Goal: Find specific page/section: Find specific page/section

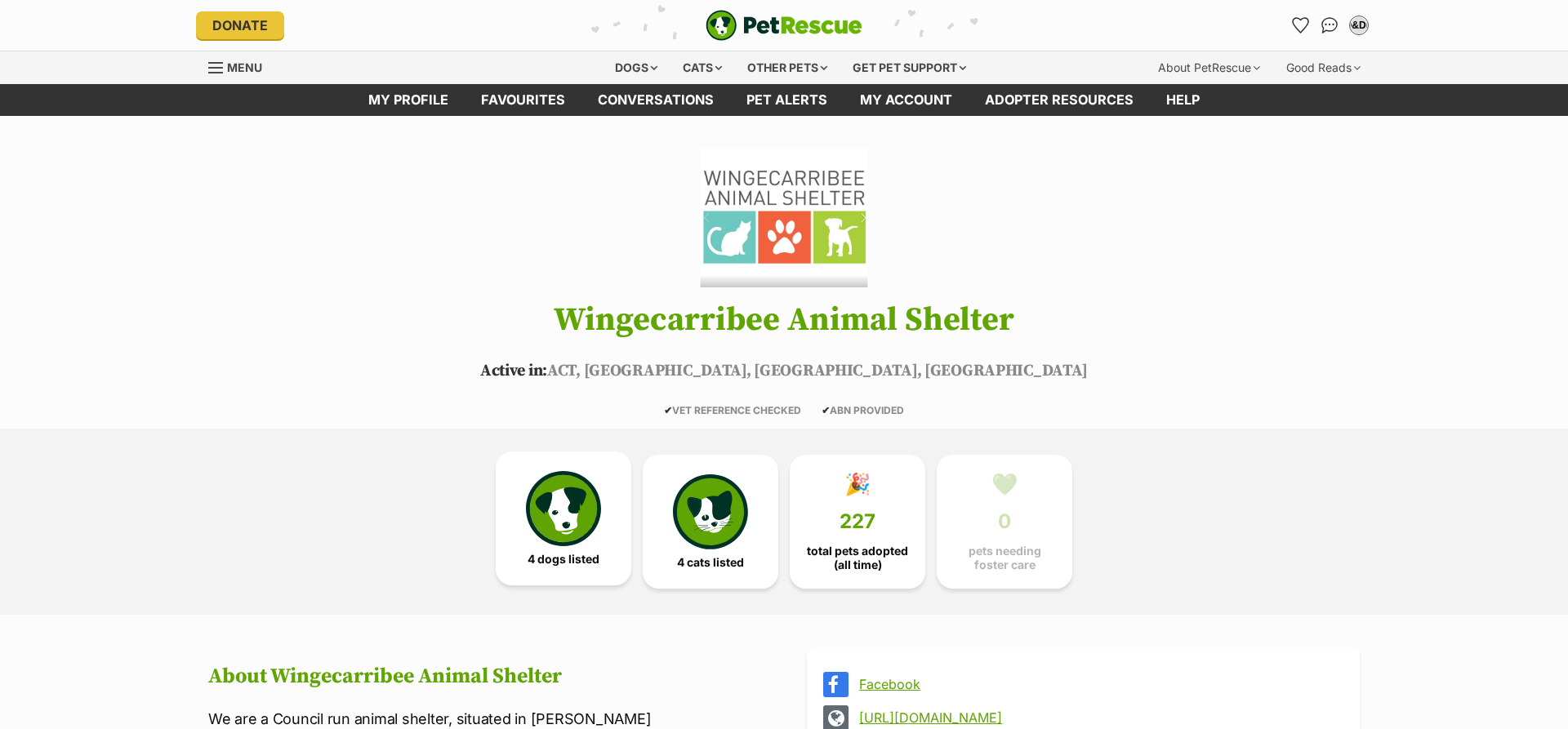
click at [563, 493] on img at bounding box center [563, 509] width 75 height 75
